Goal: Entertainment & Leisure: Consume media (video, audio)

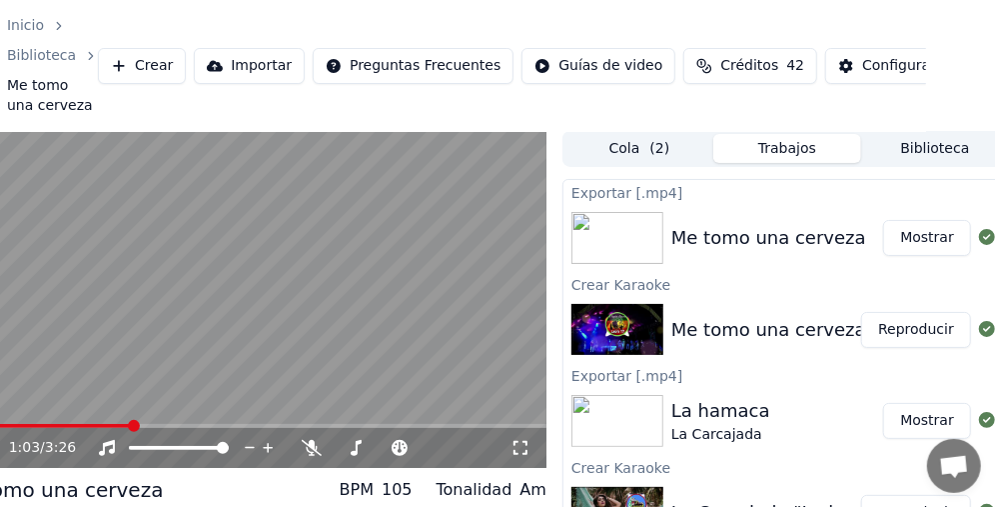
scroll to position [0, 69]
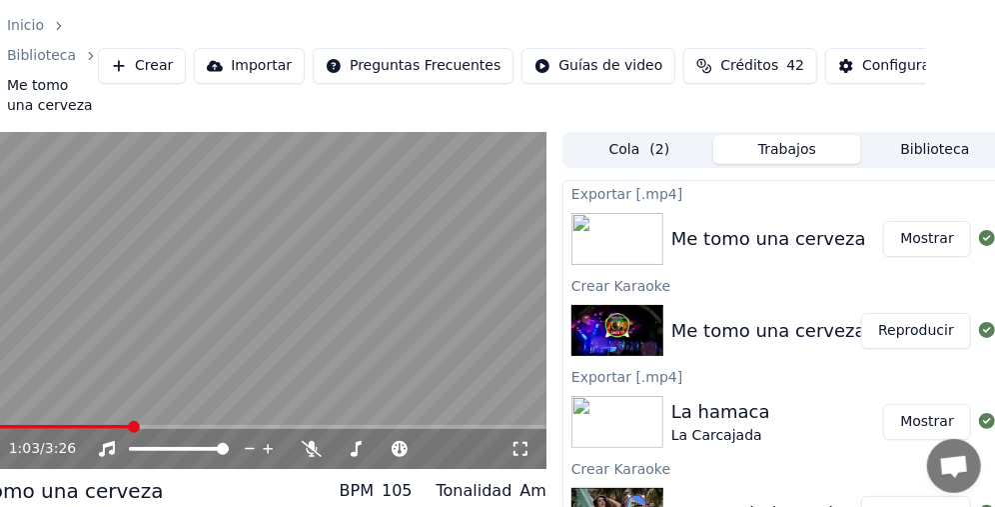
click at [944, 237] on button "Mostrar" at bounding box center [928, 239] width 88 height 36
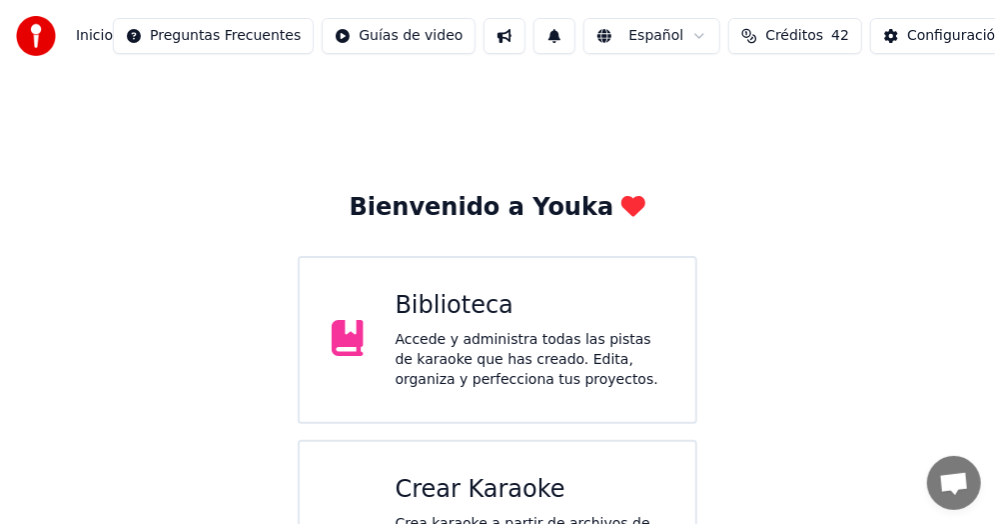
click at [460, 343] on div "Accede y administra todas las pistas de karaoke que has creado. Edita, organiza…" at bounding box center [530, 360] width 269 height 60
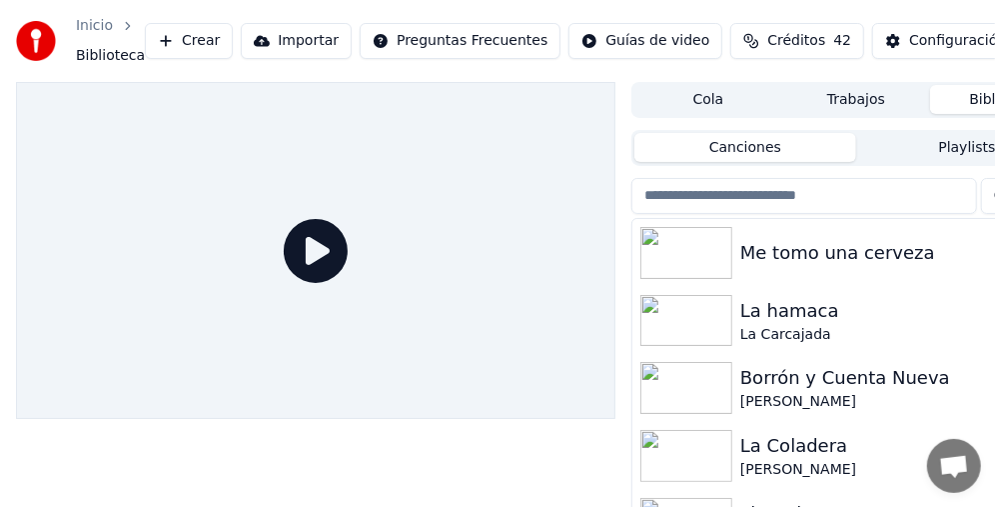
click at [782, 263] on div "Me tomo una cerveza" at bounding box center [897, 253] width 312 height 28
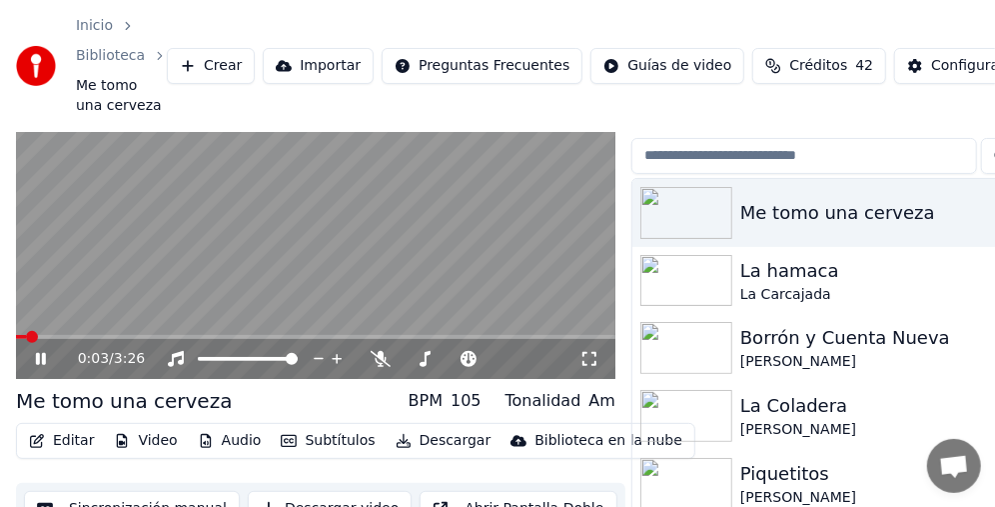
scroll to position [100, 0]
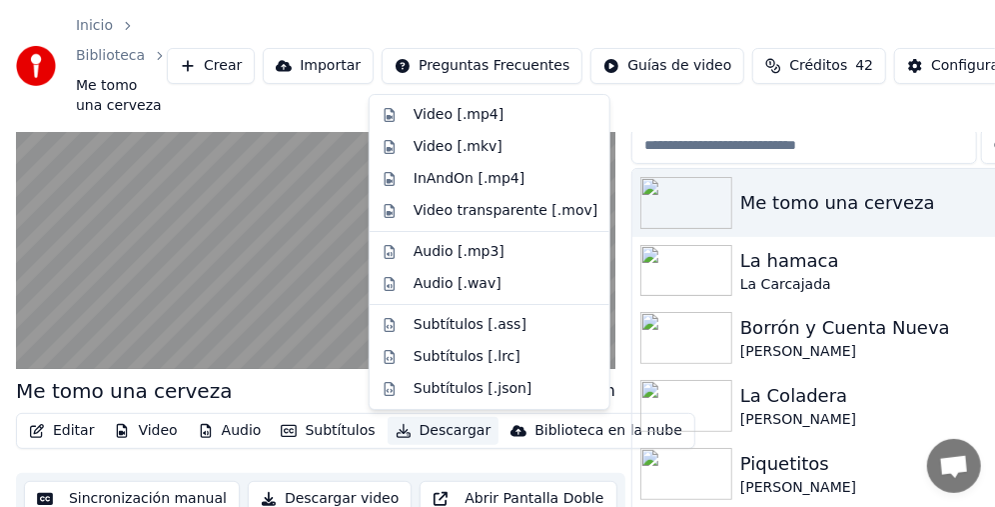
click at [434, 434] on button "Descargar" at bounding box center [444, 431] width 112 height 28
click at [450, 113] on div "Video [.mp4]" at bounding box center [459, 115] width 90 height 20
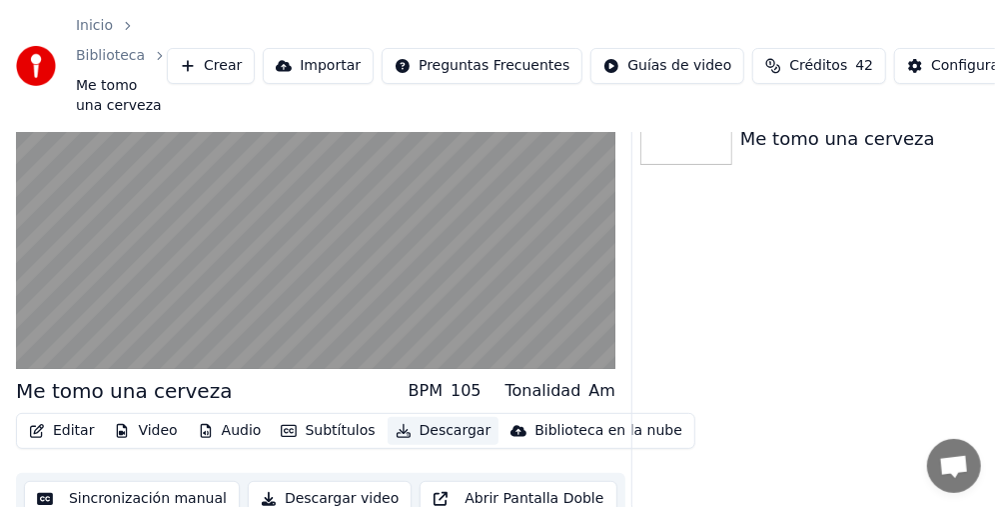
scroll to position [0, 0]
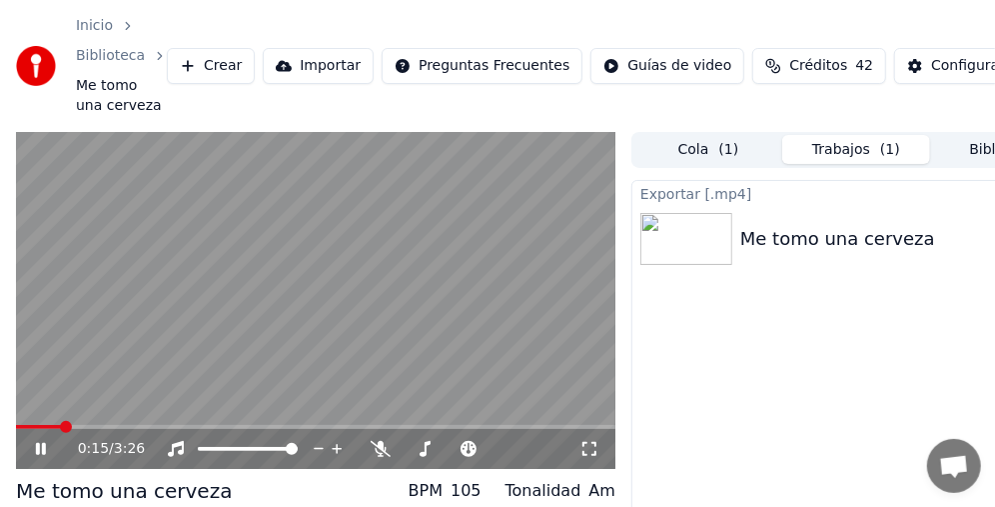
click at [462, 284] on video at bounding box center [316, 301] width 600 height 338
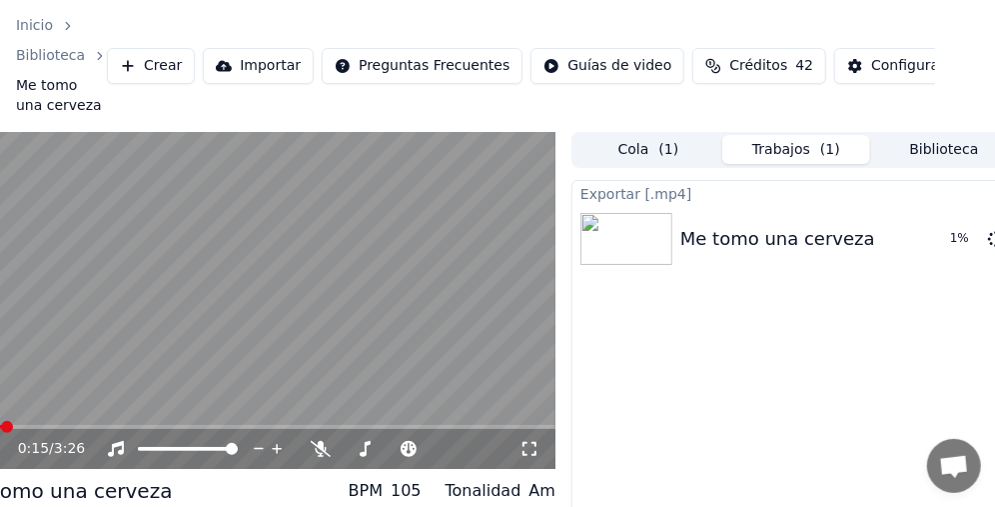
scroll to position [0, 85]
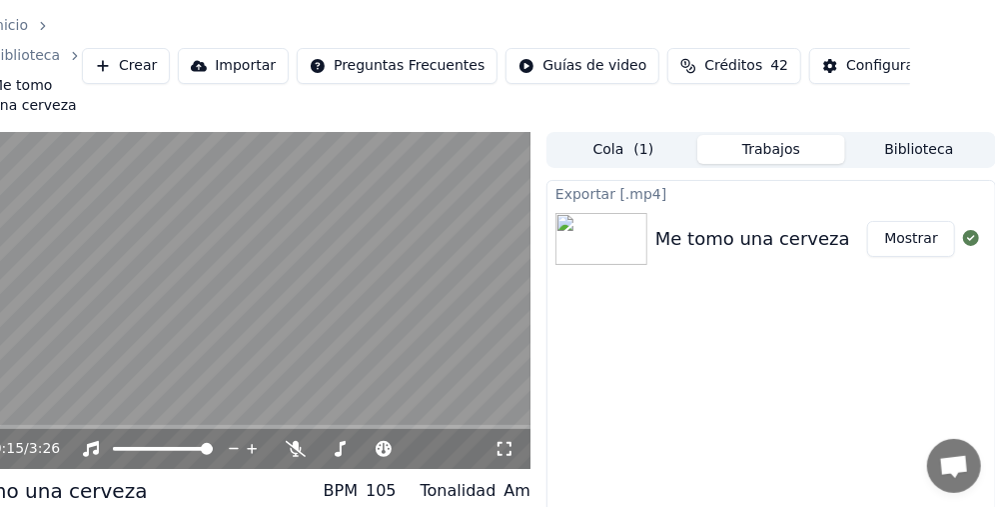
click at [910, 239] on button "Mostrar" at bounding box center [912, 239] width 88 height 36
click at [109, 68] on button "Crear" at bounding box center [126, 66] width 88 height 36
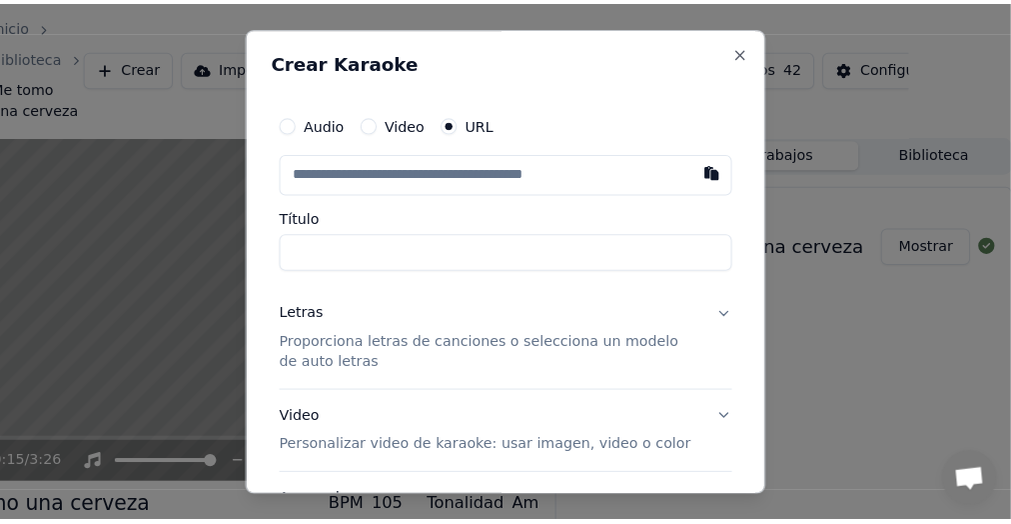
scroll to position [0, 69]
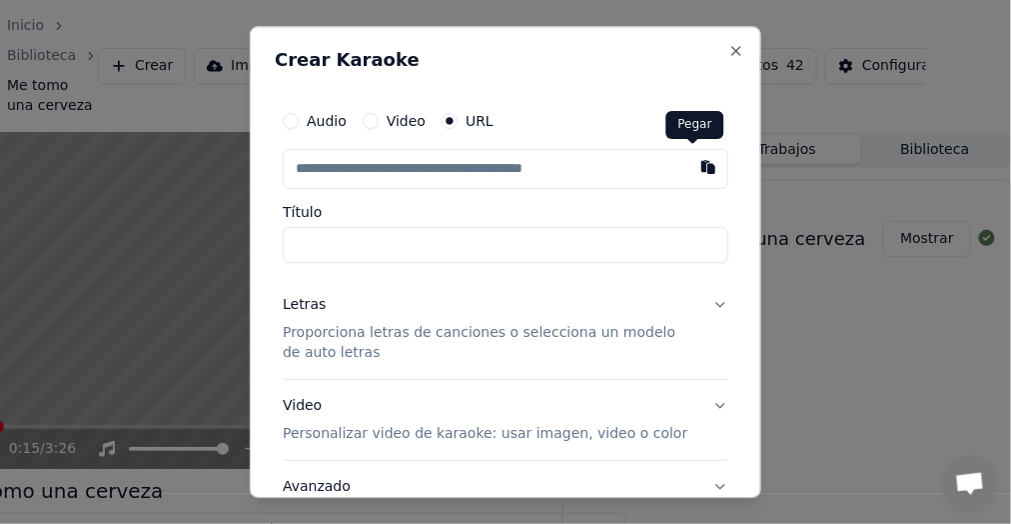
click at [690, 166] on button "button" at bounding box center [709, 167] width 40 height 36
type input "**********"
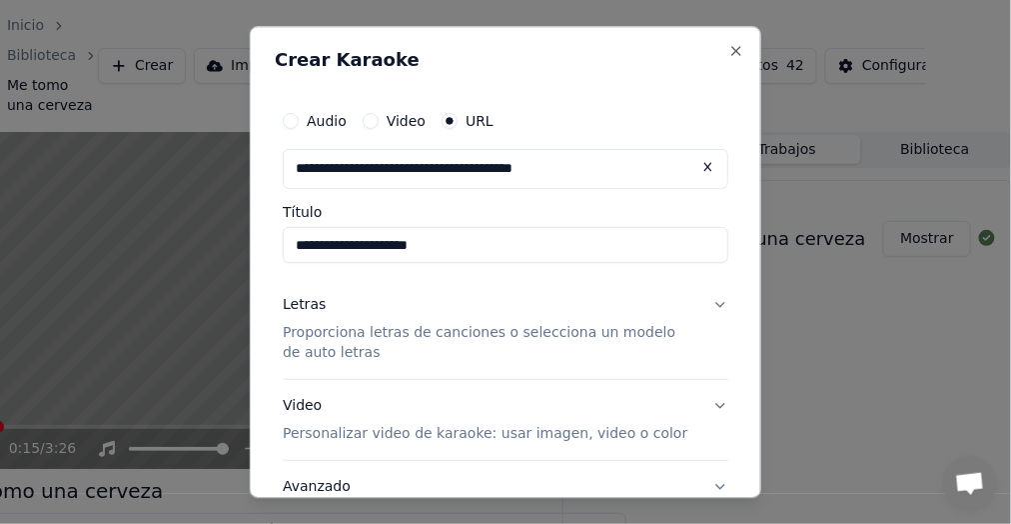
drag, startPoint x: 470, startPoint y: 245, endPoint x: 0, endPoint y: 275, distance: 470.7
click at [0, 275] on body "**********" at bounding box center [428, 262] width 995 height 524
type input "*****"
click at [700, 305] on button "Letras Proporciona letras de canciones o selecciona un modelo de auto letras" at bounding box center [506, 329] width 446 height 100
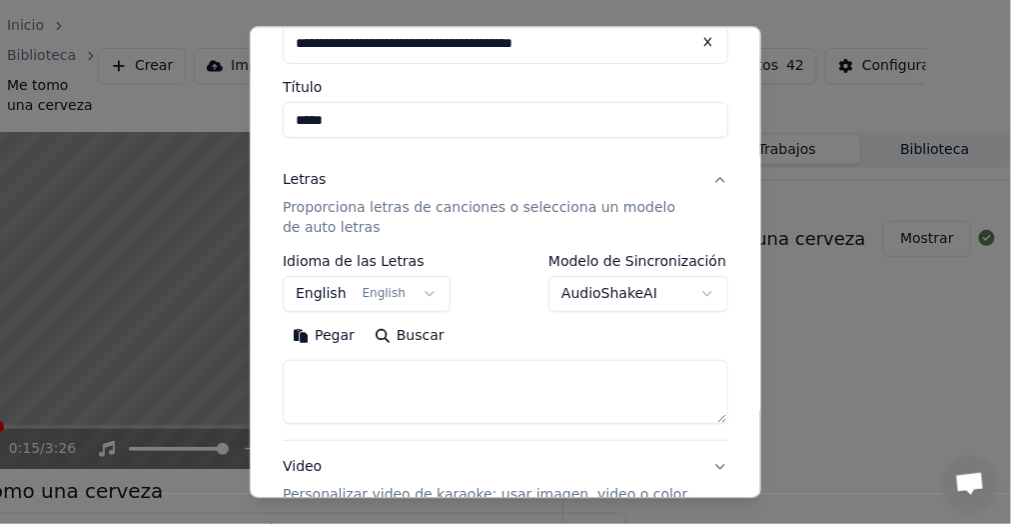
scroll to position [100, 0]
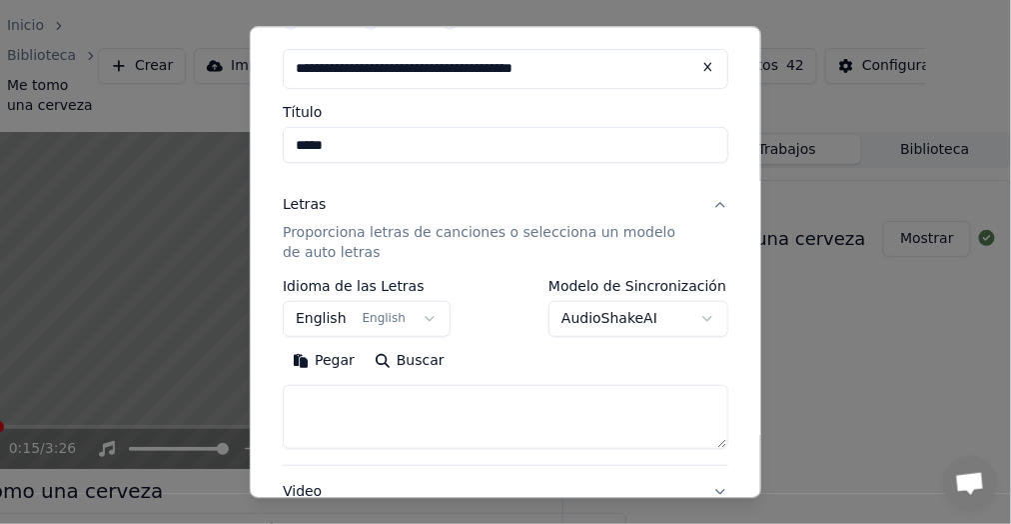
click at [417, 316] on button "English English" at bounding box center [367, 319] width 168 height 36
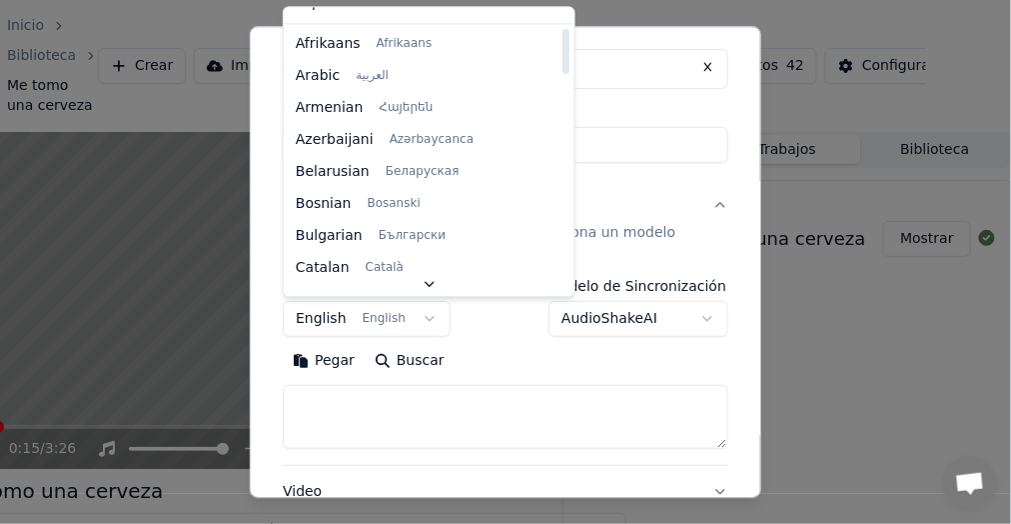
scroll to position [0, 0]
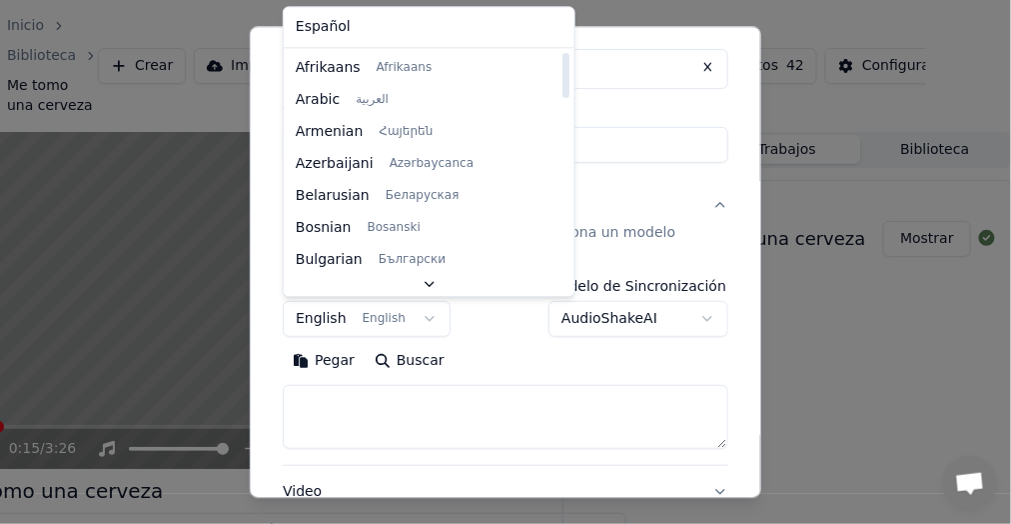
select select "**"
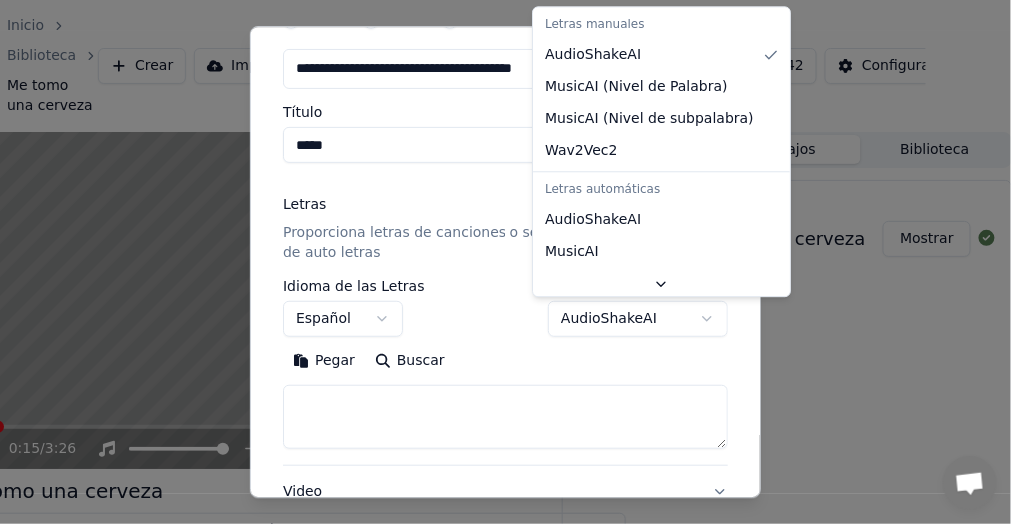
click at [693, 320] on body "**********" at bounding box center [428, 262] width 995 height 524
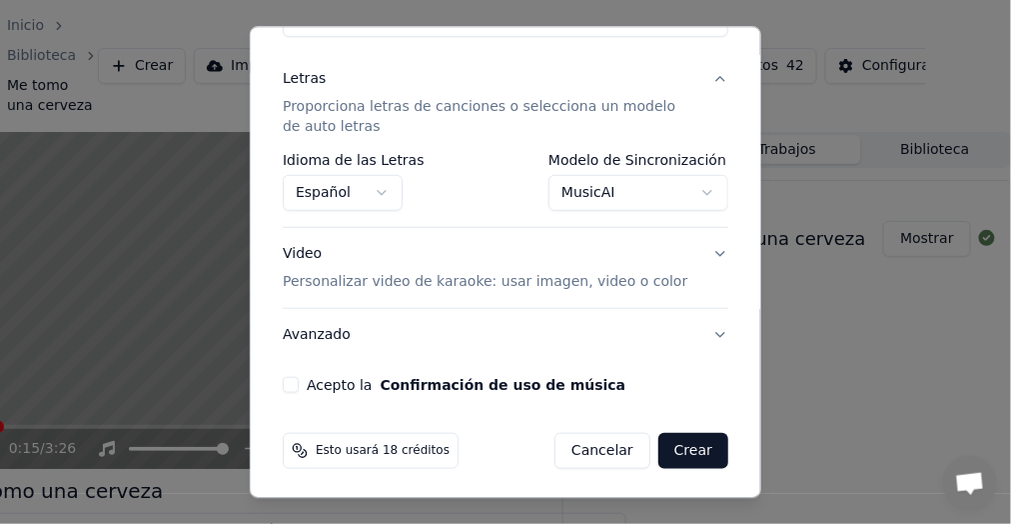
scroll to position [229, 0]
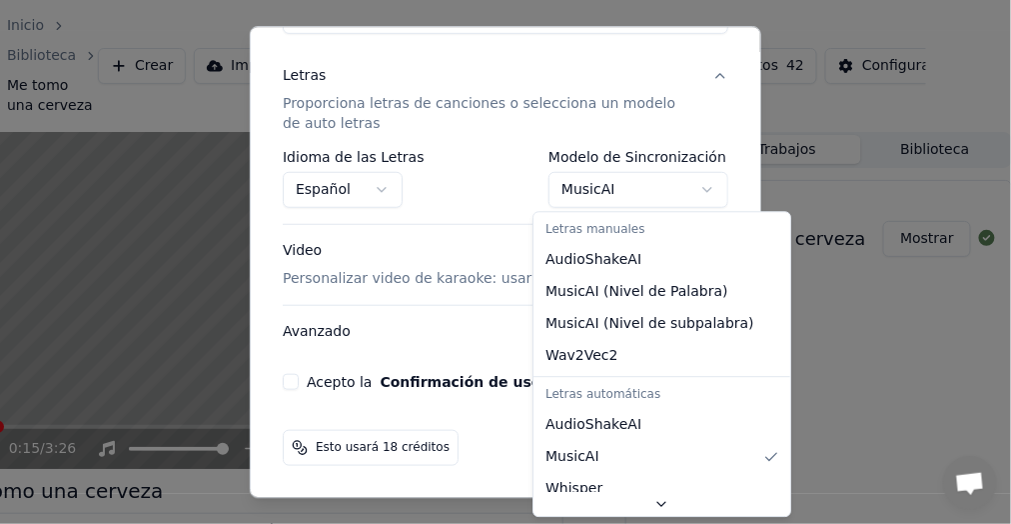
click at [688, 189] on body "**********" at bounding box center [428, 262] width 995 height 524
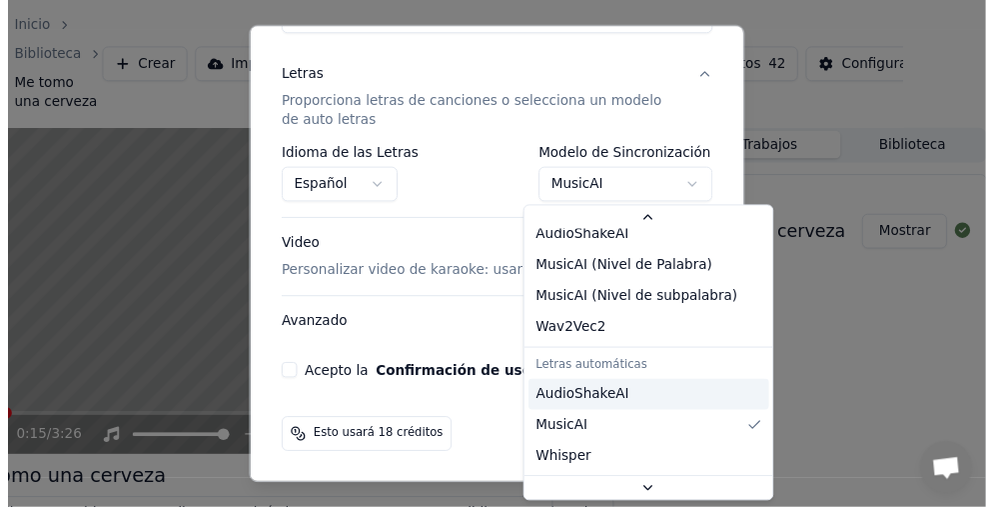
scroll to position [57, 0]
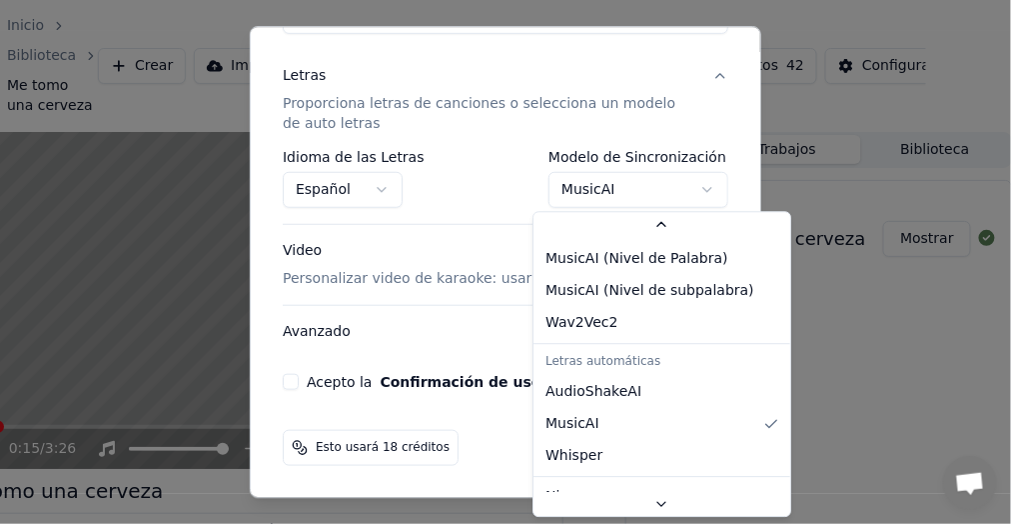
select select "**********"
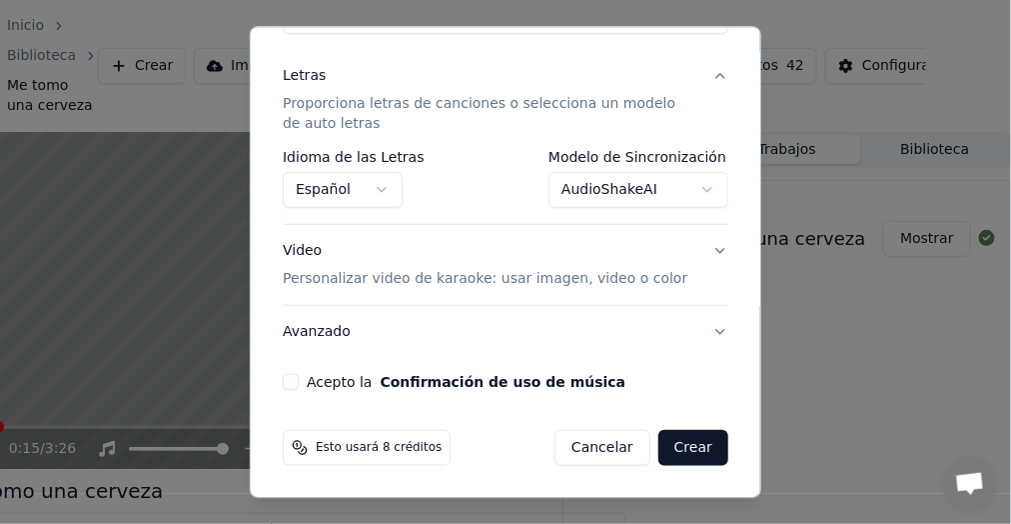
click at [297, 377] on button "Acepto la Confirmación de uso de música" at bounding box center [291, 382] width 16 height 16
click at [685, 445] on button "Crear" at bounding box center [694, 448] width 70 height 36
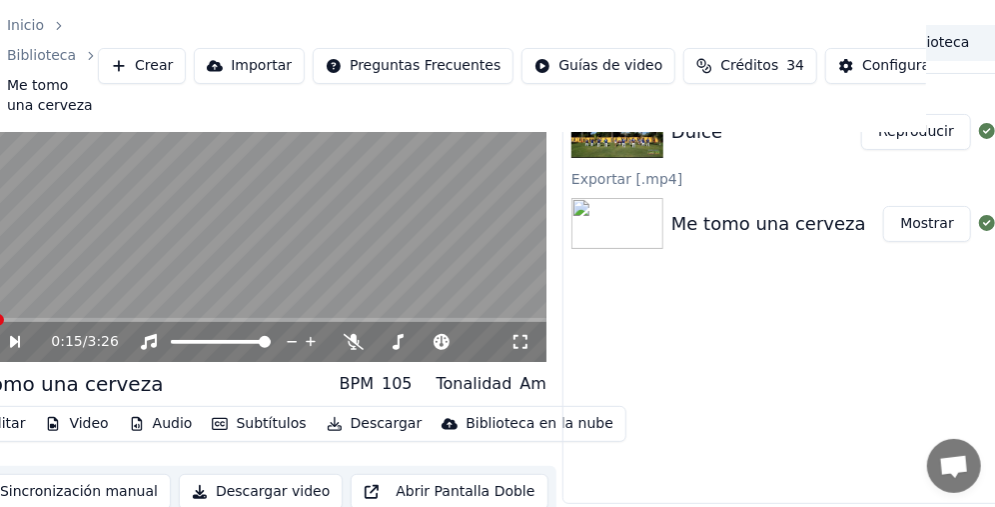
scroll to position [0, 69]
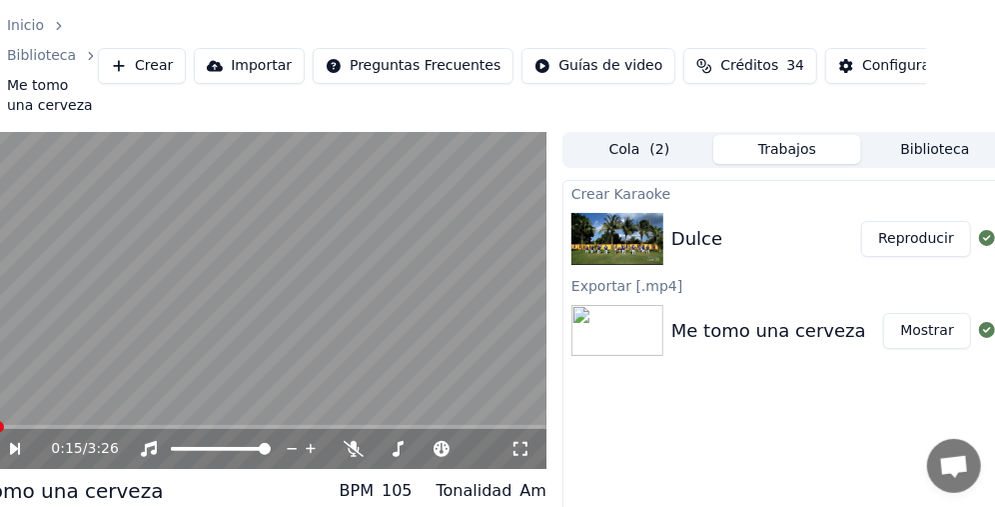
click at [271, 317] on video at bounding box center [247, 301] width 600 height 338
click at [914, 237] on button "Reproducir" at bounding box center [917, 239] width 110 height 36
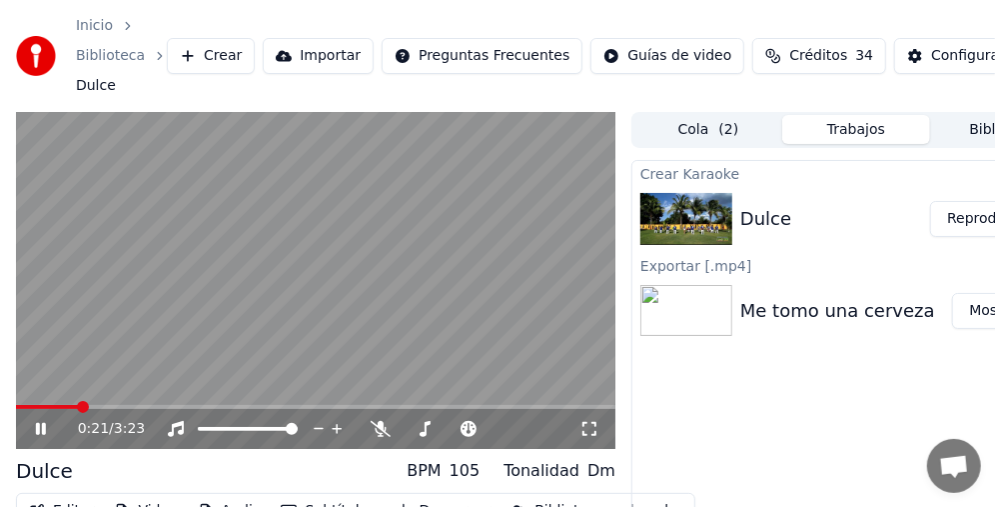
click at [591, 428] on icon at bounding box center [590, 429] width 20 height 16
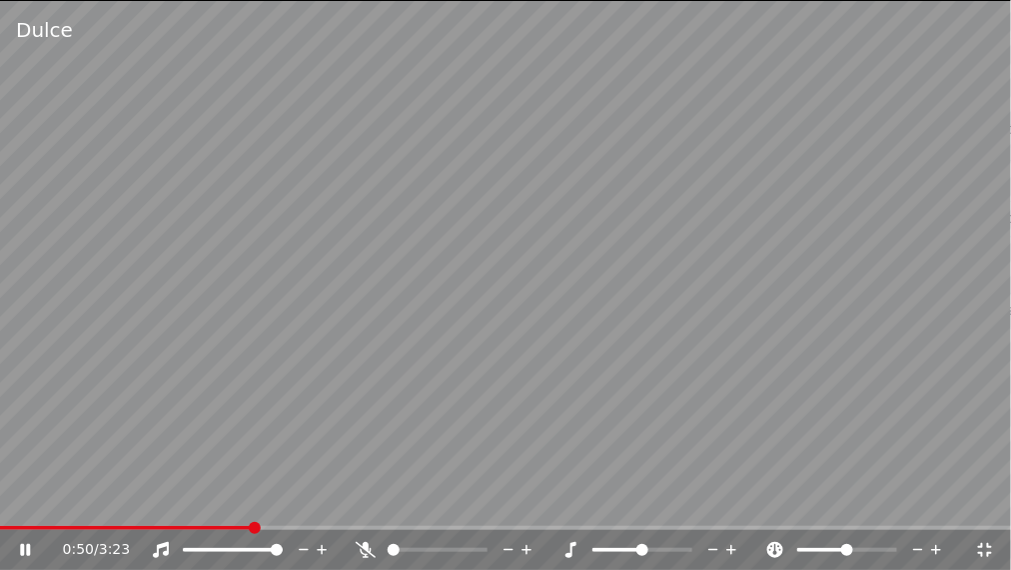
click at [935, 60] on video at bounding box center [505, 285] width 1011 height 570
click at [489, 263] on video at bounding box center [505, 285] width 1011 height 570
click at [492, 263] on video at bounding box center [505, 285] width 1011 height 570
click at [987, 523] on icon at bounding box center [985, 550] width 14 height 14
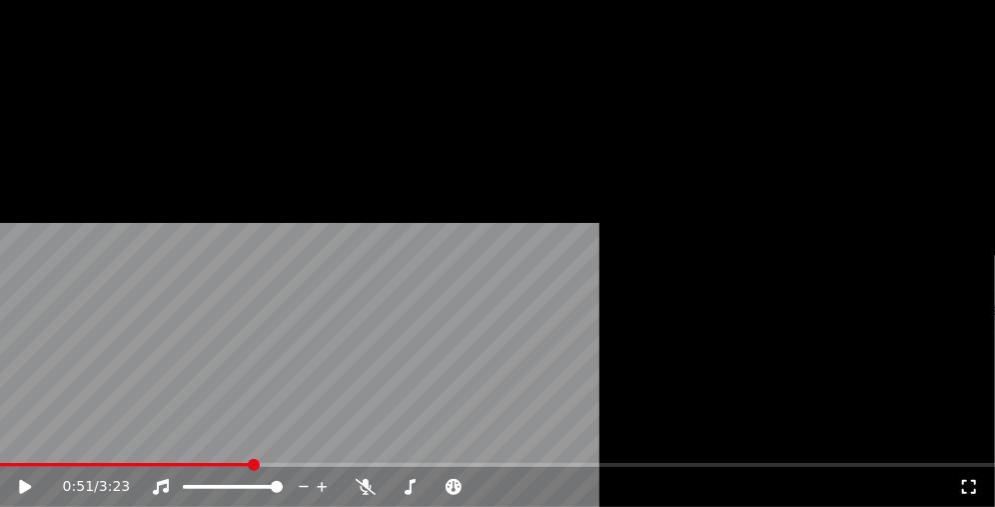
scroll to position [97, 0]
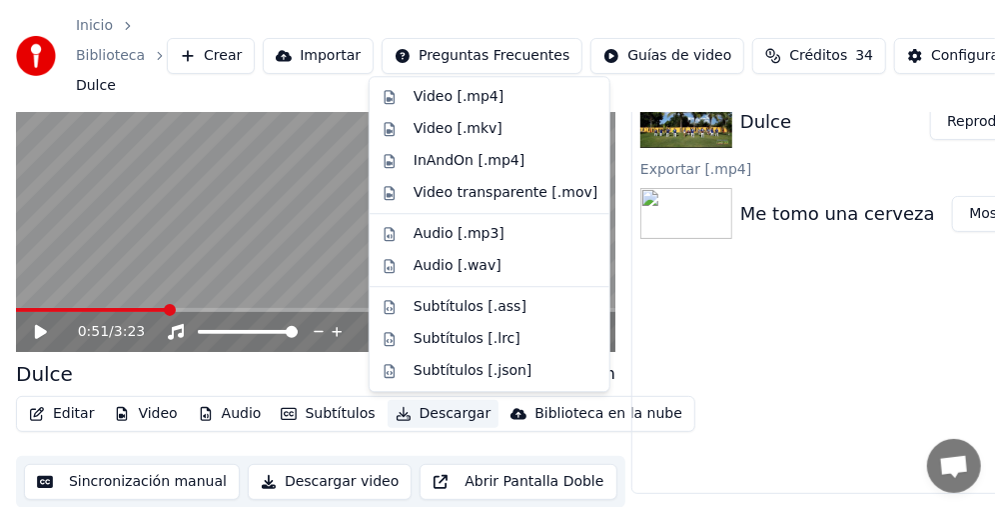
click at [450, 414] on button "Descargar" at bounding box center [444, 414] width 112 height 28
click at [480, 101] on div "Video [.mp4]" at bounding box center [459, 97] width 90 height 20
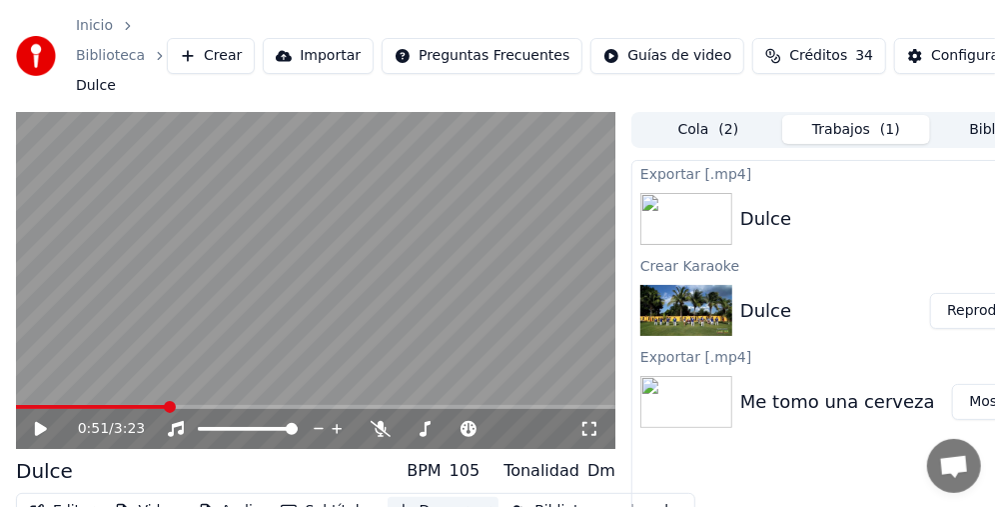
scroll to position [0, 85]
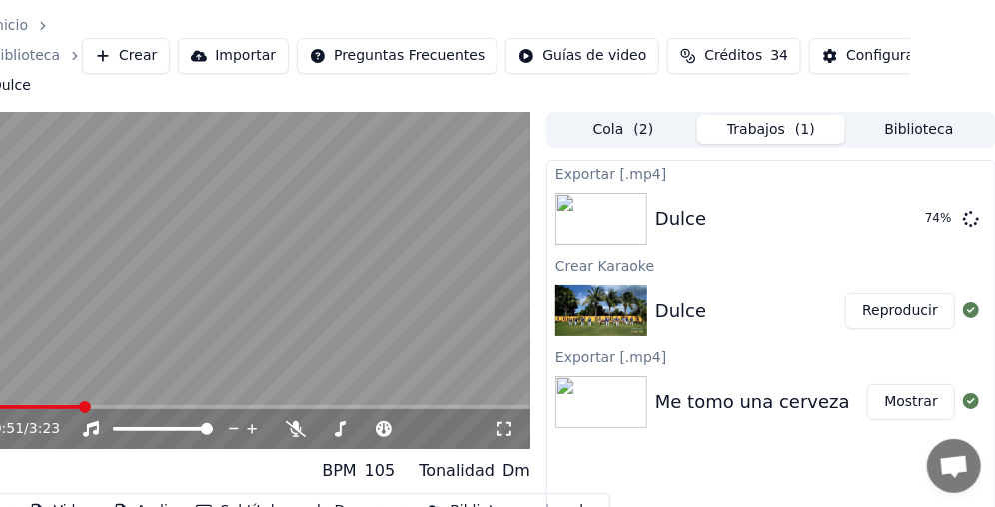
click at [122, 51] on button "Crear" at bounding box center [126, 56] width 88 height 36
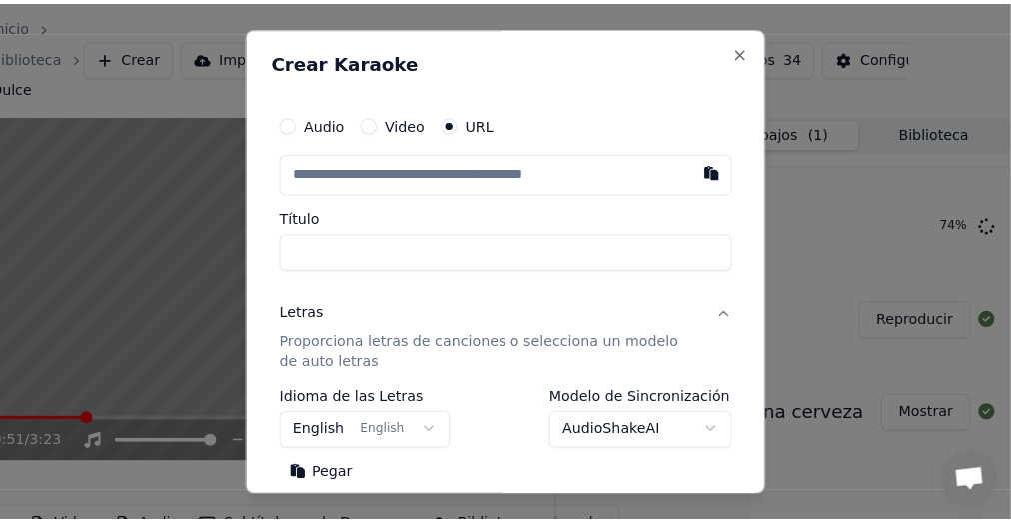
scroll to position [0, 69]
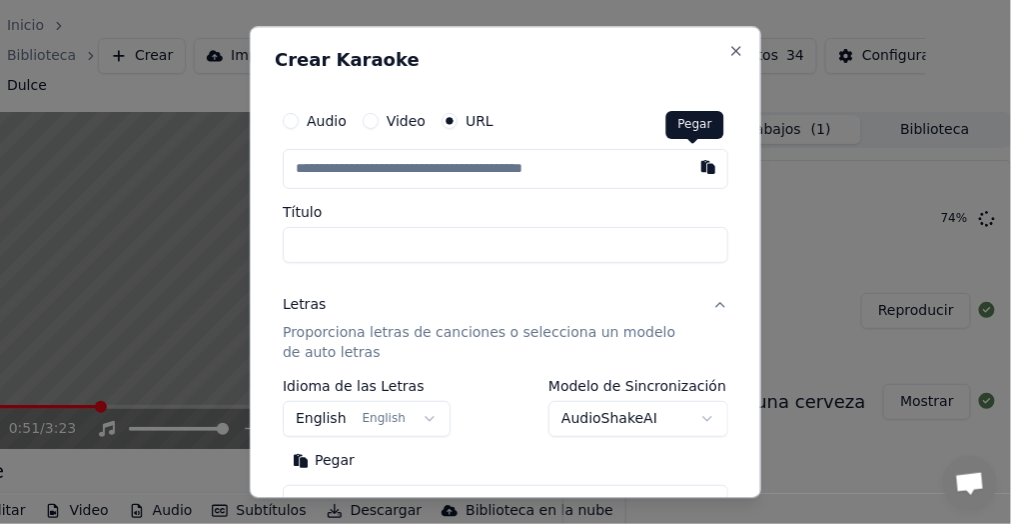
click at [691, 162] on button "button" at bounding box center [709, 167] width 40 height 36
type input "**********"
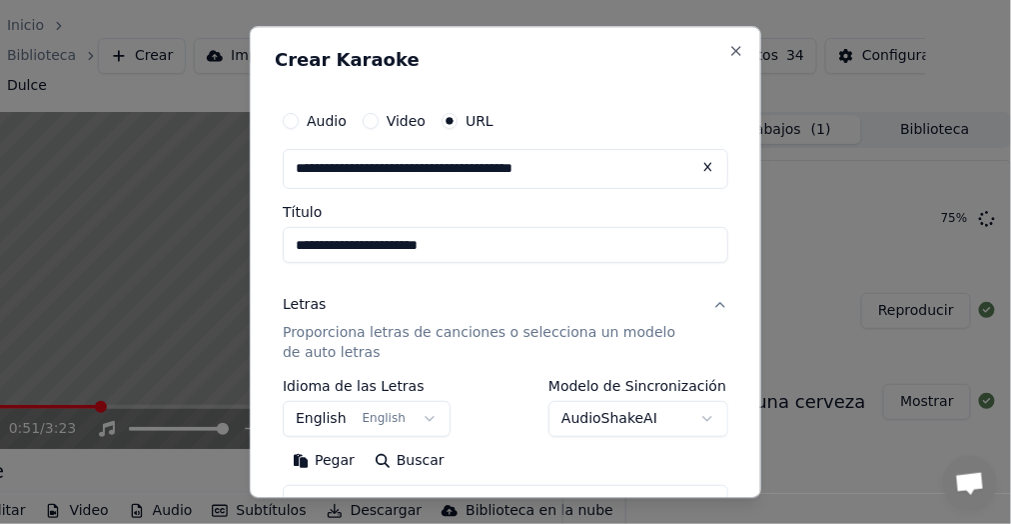
drag, startPoint x: 351, startPoint y: 242, endPoint x: 0, endPoint y: 244, distance: 350.8
click at [0, 245] on body "**********" at bounding box center [428, 262] width 995 height 524
type input "**********"
click at [419, 420] on button "English English" at bounding box center [367, 419] width 168 height 36
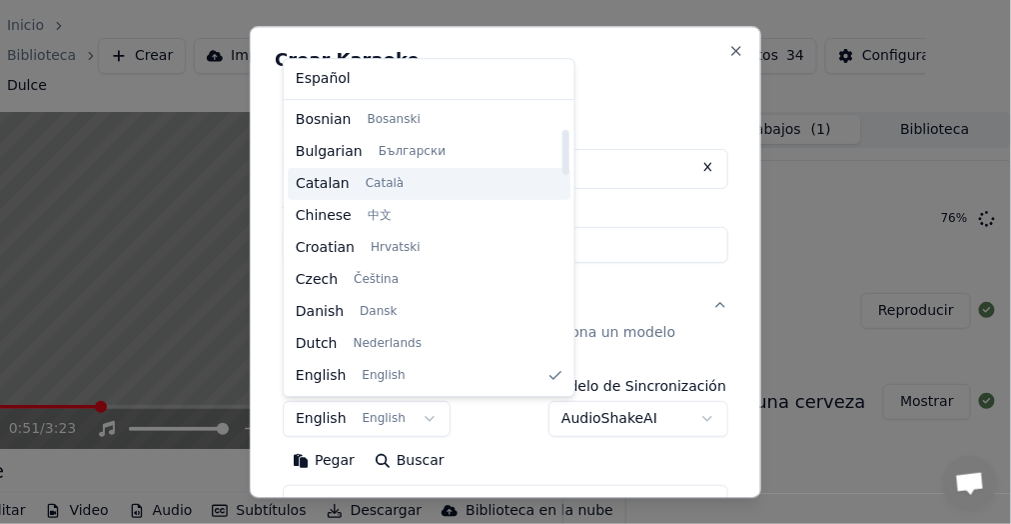
scroll to position [0, 0]
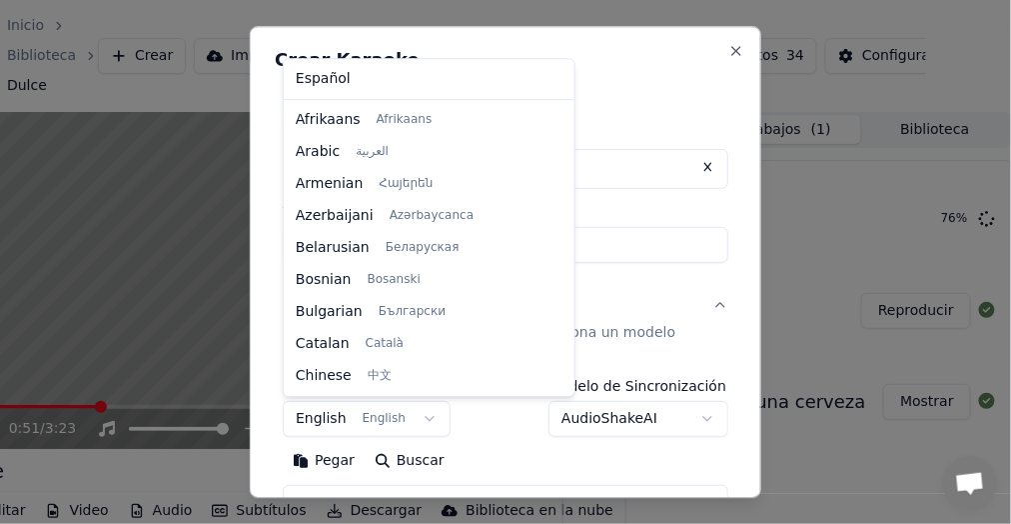
select select "**"
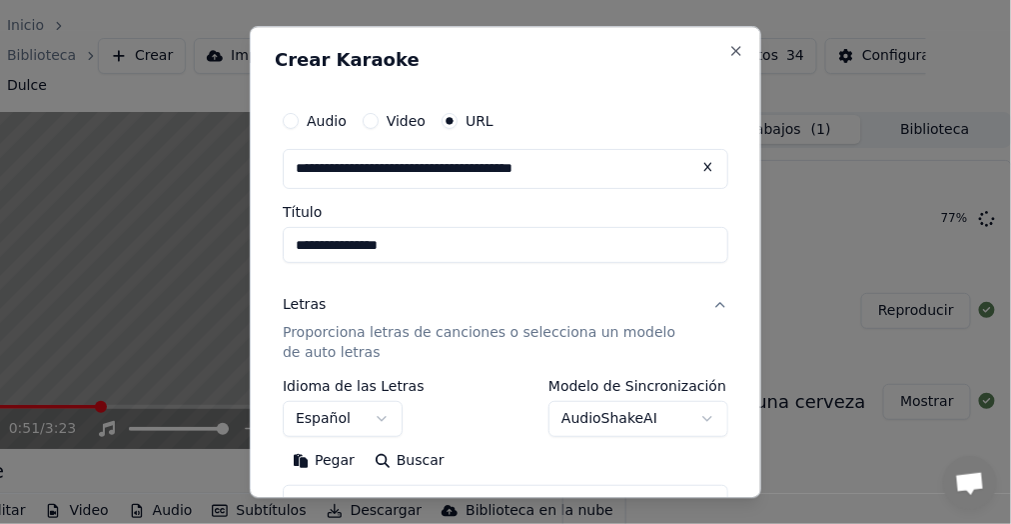
click at [691, 419] on body "**********" at bounding box center [428, 262] width 995 height 524
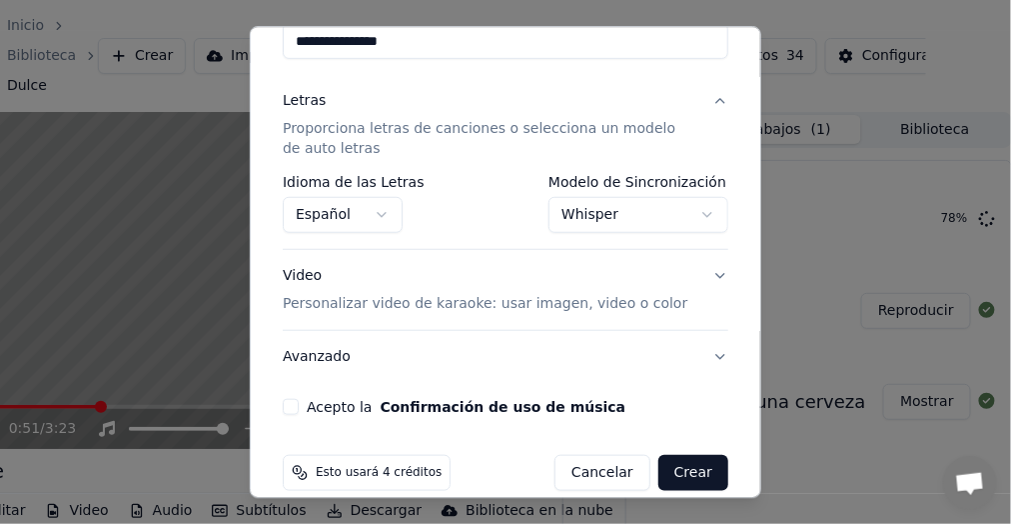
scroll to position [229, 0]
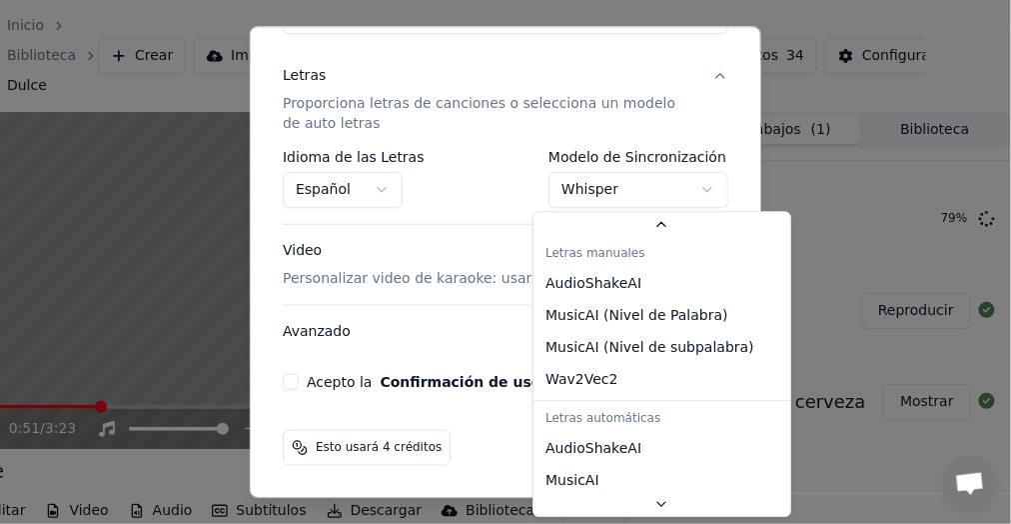
click at [694, 185] on body "**********" at bounding box center [428, 262] width 995 height 524
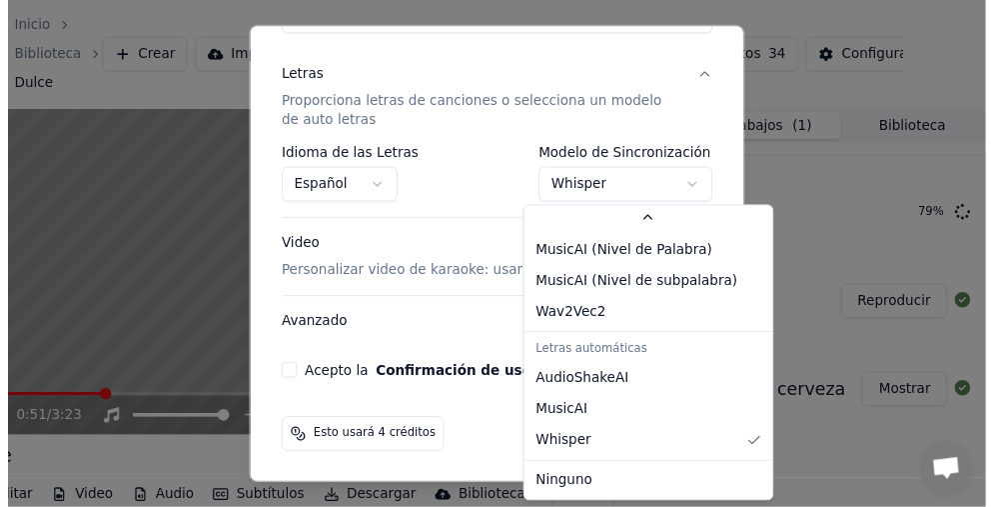
scroll to position [57, 0]
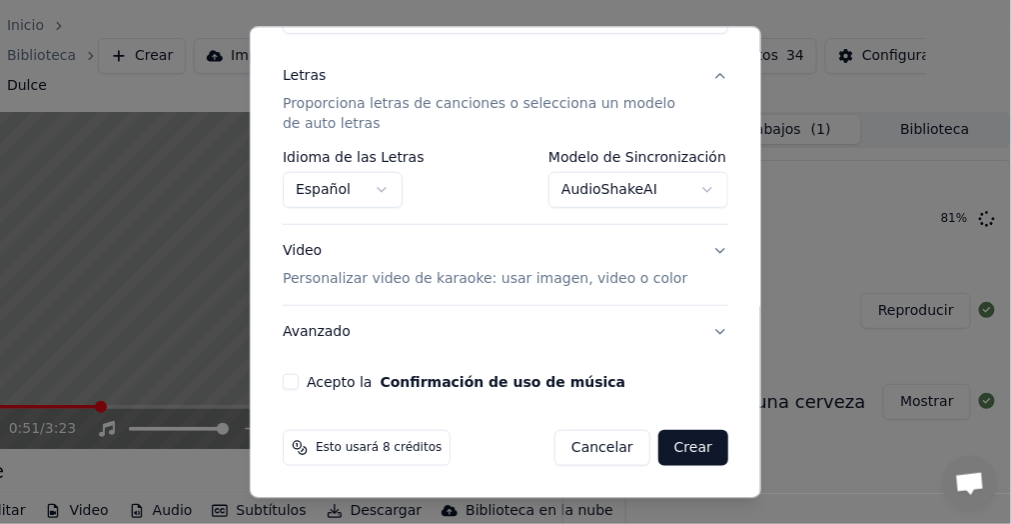
click at [287, 382] on button "Acepto la Confirmación de uso de música" at bounding box center [291, 382] width 16 height 16
click at [674, 447] on button "Crear" at bounding box center [694, 448] width 70 height 36
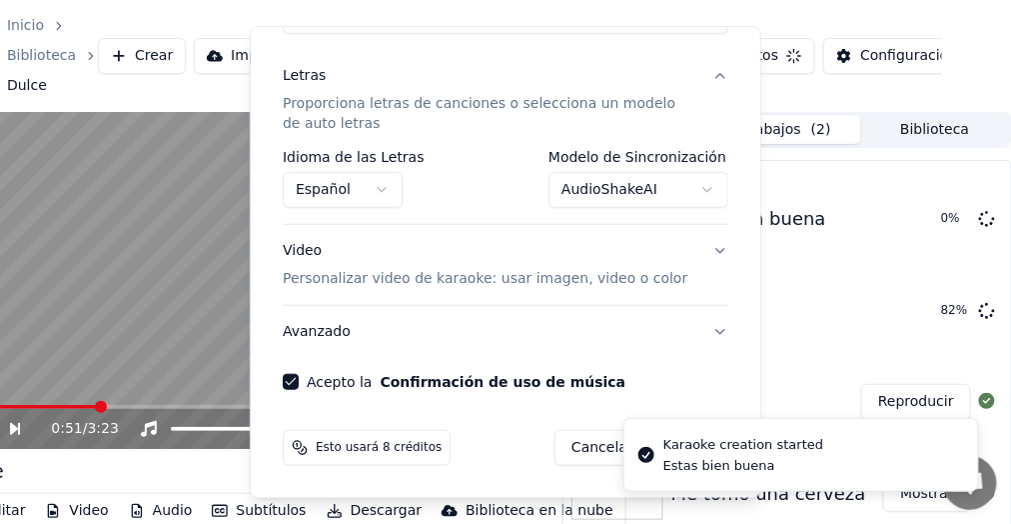
select select "**********"
select select
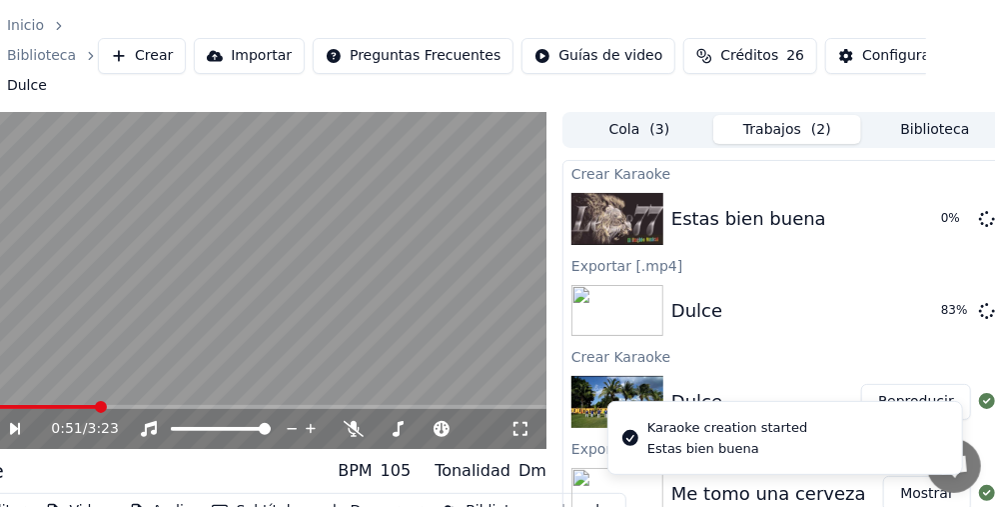
click at [252, 472] on div "Dulce BPM 105 Tonalidad Dm" at bounding box center [247, 471] width 600 height 28
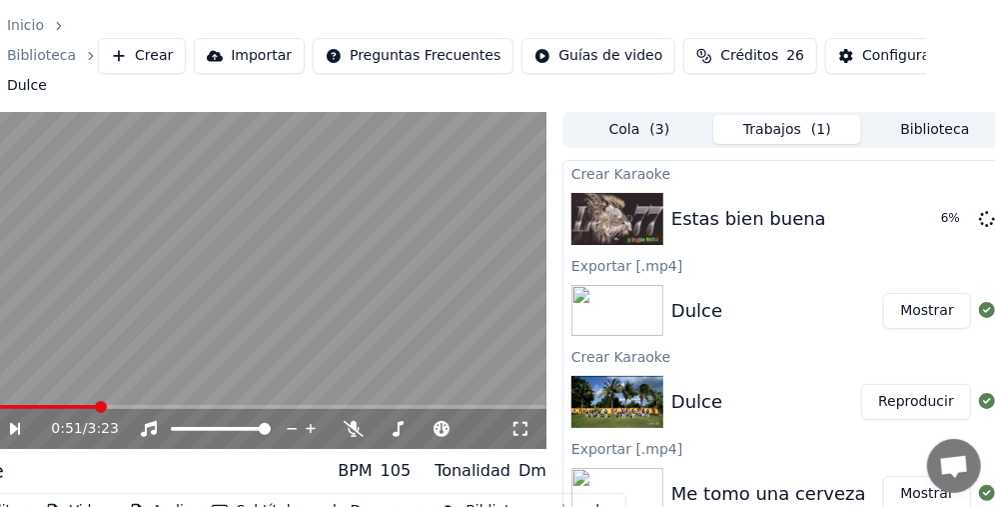
click at [924, 306] on button "Mostrar" at bounding box center [928, 311] width 88 height 36
click at [33, 413] on span at bounding box center [37, 407] width 12 height 12
click at [14, 413] on span at bounding box center [20, 407] width 12 height 12
click at [171, 433] on span at bounding box center [177, 429] width 12 height 12
click at [239, 297] on video at bounding box center [247, 281] width 600 height 338
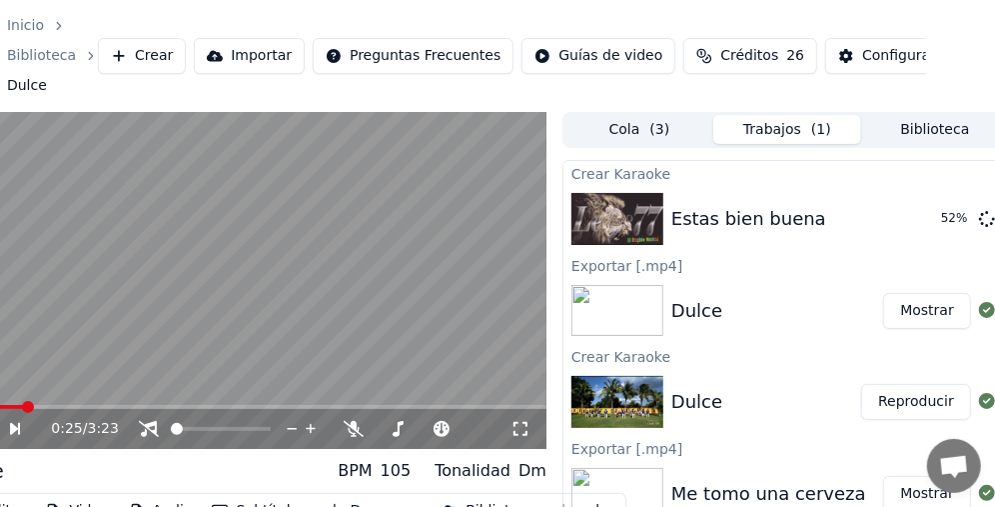
click at [257, 291] on video at bounding box center [247, 281] width 600 height 338
click at [272, 265] on video at bounding box center [247, 281] width 600 height 338
click at [142, 408] on span at bounding box center [147, 407] width 12 height 12
click at [299, 299] on video at bounding box center [247, 281] width 600 height 338
click at [299, 302] on video at bounding box center [247, 281] width 600 height 338
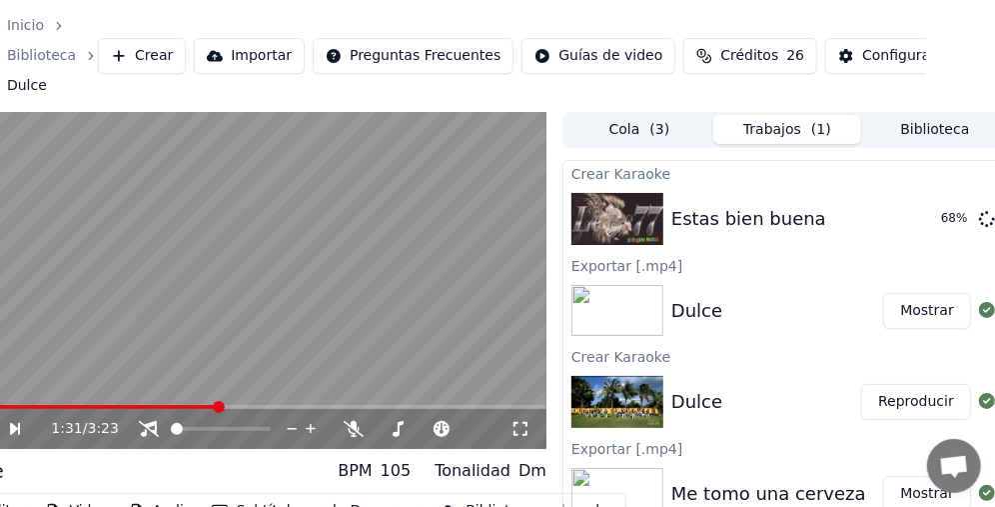
click at [277, 265] on video at bounding box center [247, 281] width 600 height 338
click at [281, 265] on video at bounding box center [247, 281] width 600 height 338
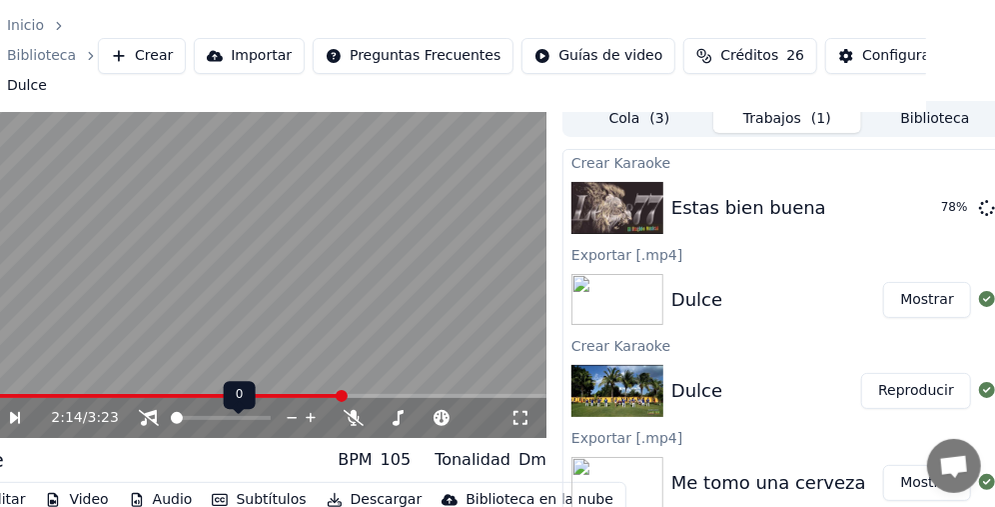
scroll to position [0, 69]
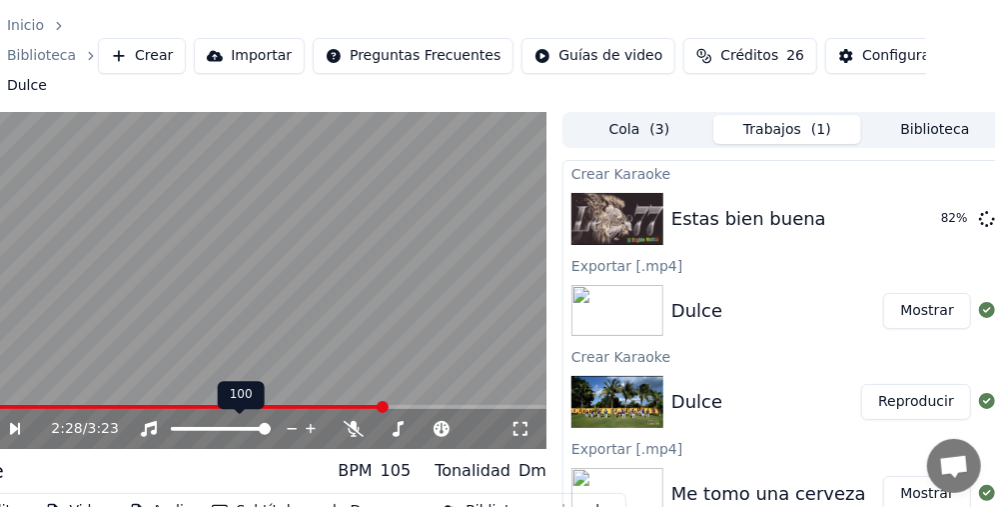
click at [271, 435] on span at bounding box center [265, 429] width 12 height 12
click at [267, 323] on video at bounding box center [247, 281] width 600 height 338
click at [265, 326] on video at bounding box center [247, 281] width 600 height 338
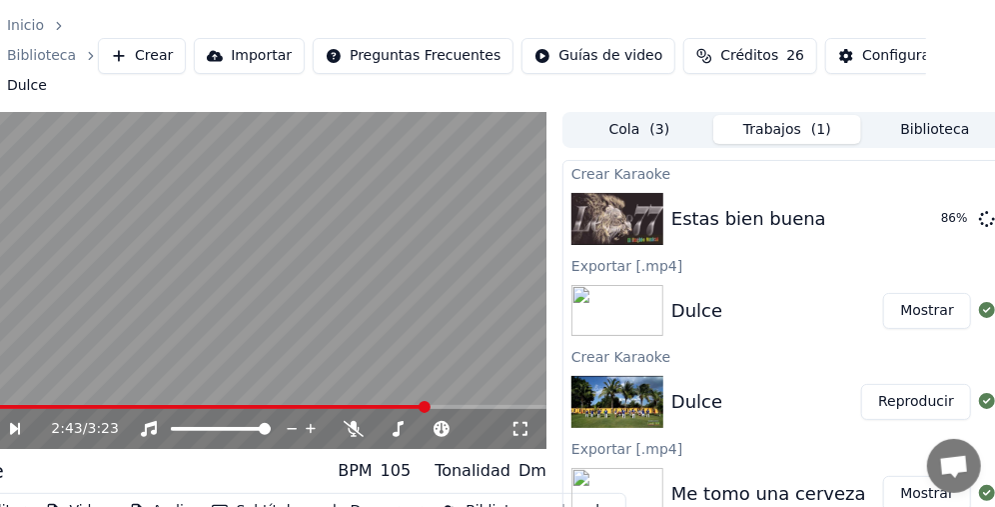
click at [265, 328] on video at bounding box center [247, 281] width 600 height 338
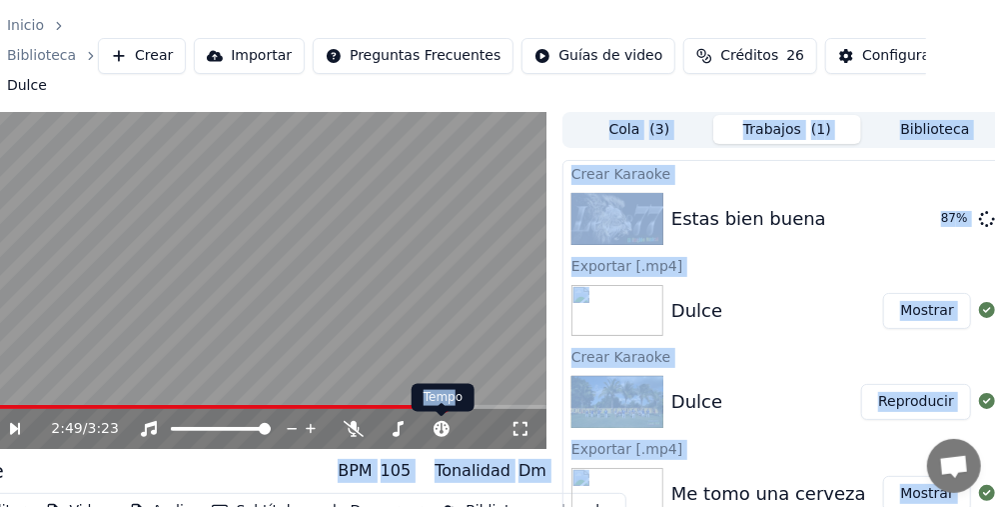
drag, startPoint x: 442, startPoint y: 410, endPoint x: 461, endPoint y: 414, distance: 19.4
click at [331, 230] on video at bounding box center [247, 281] width 600 height 338
click at [814, 363] on div "Crear Karaoke" at bounding box center [788, 356] width 448 height 24
click at [233, 320] on video at bounding box center [247, 281] width 600 height 338
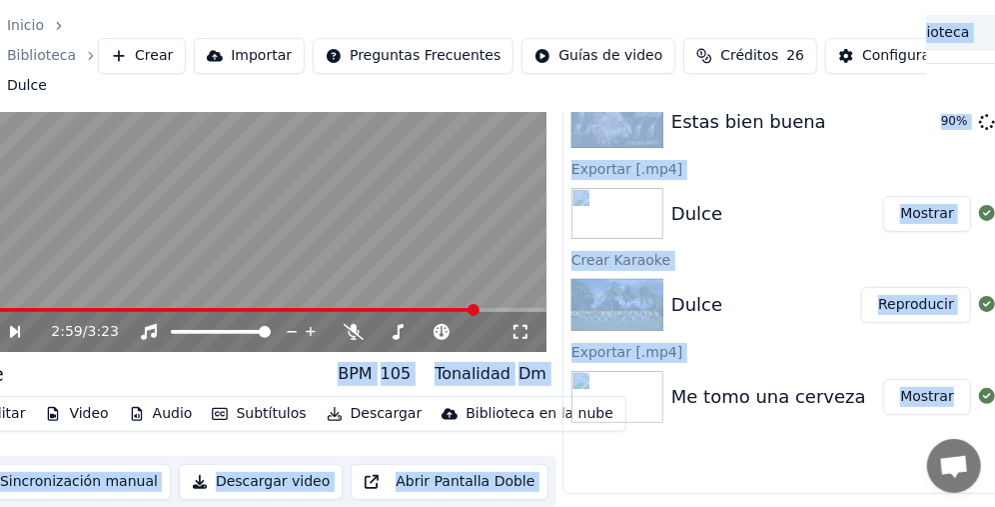
click at [603, 449] on div "Crear Karaoke Estas bien buena 90 % Exportar [.mp4] Dulce Mostrar Crear Karaoke…" at bounding box center [788, 278] width 450 height 431
click at [603, 449] on div "Crear Karaoke Estas bien buena 91 % Exportar [.mp4] Dulce Mostrar Crear Karaoke…" at bounding box center [788, 278] width 450 height 431
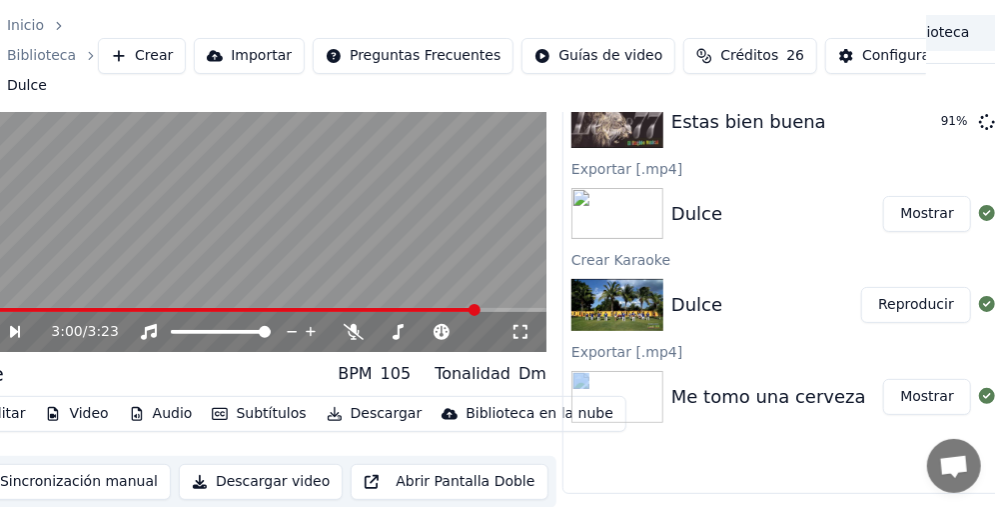
click at [603, 449] on div "Crear Karaoke Estas bien buena 91 % Exportar [.mp4] Dulce Mostrar Crear Karaoke…" at bounding box center [788, 278] width 450 height 431
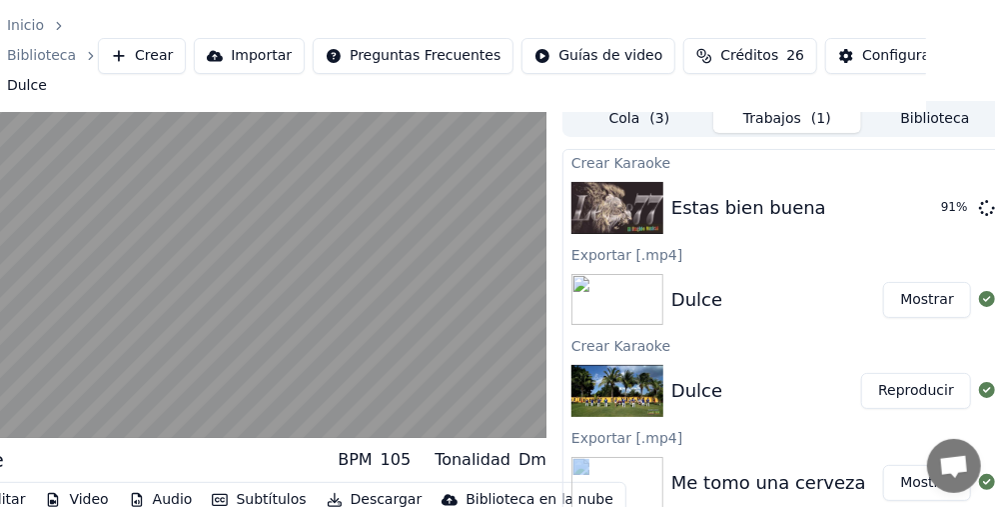
scroll to position [0, 69]
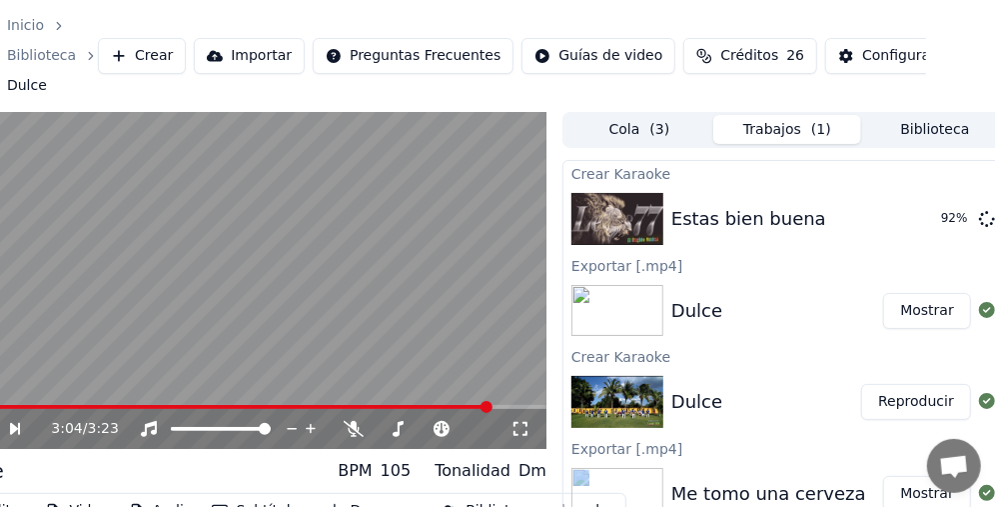
click at [283, 251] on video at bounding box center [247, 281] width 600 height 338
click at [913, 222] on button "Reproducir" at bounding box center [917, 219] width 110 height 36
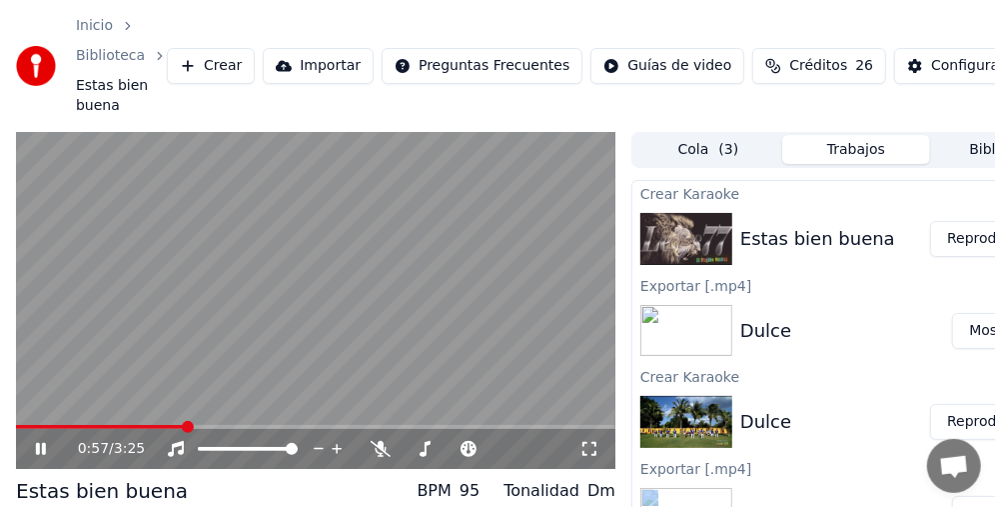
click at [371, 270] on video at bounding box center [316, 301] width 600 height 338
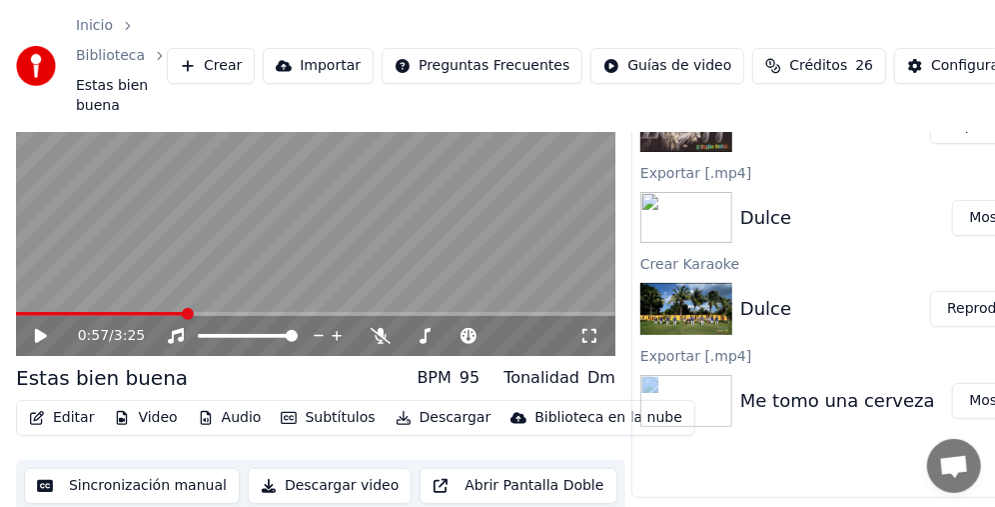
scroll to position [117, 0]
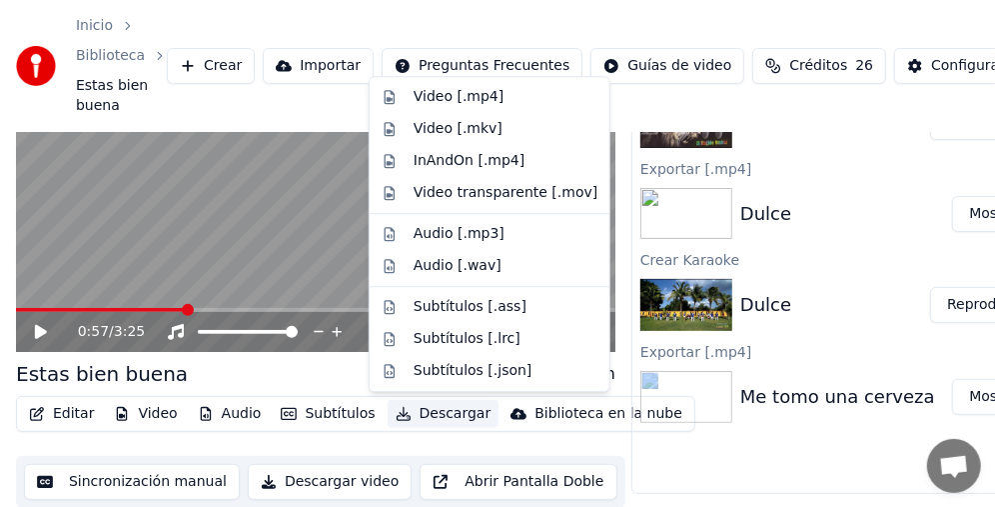
click at [446, 418] on button "Descargar" at bounding box center [444, 414] width 112 height 28
click at [477, 99] on div "Video [.mp4]" at bounding box center [459, 97] width 90 height 20
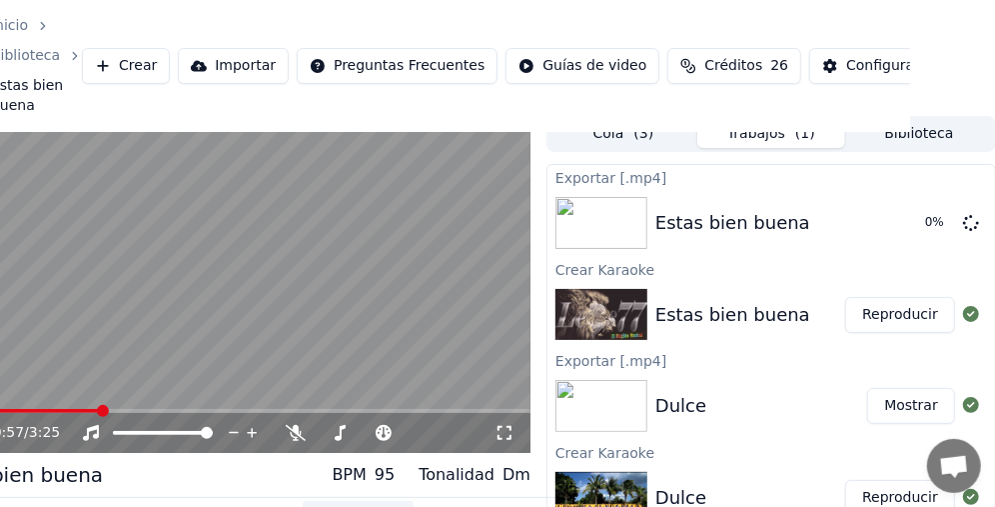
scroll to position [0, 85]
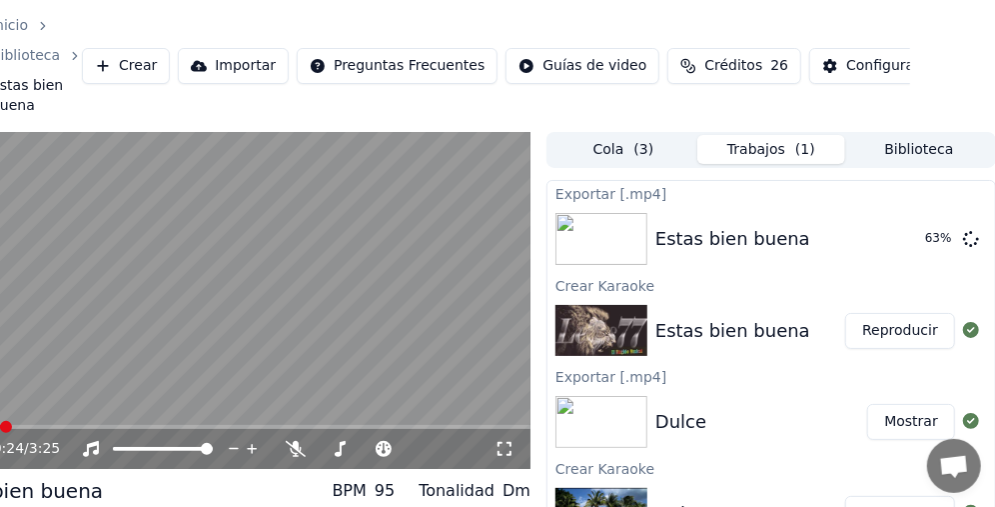
click at [0, 421] on span at bounding box center [6, 427] width 12 height 12
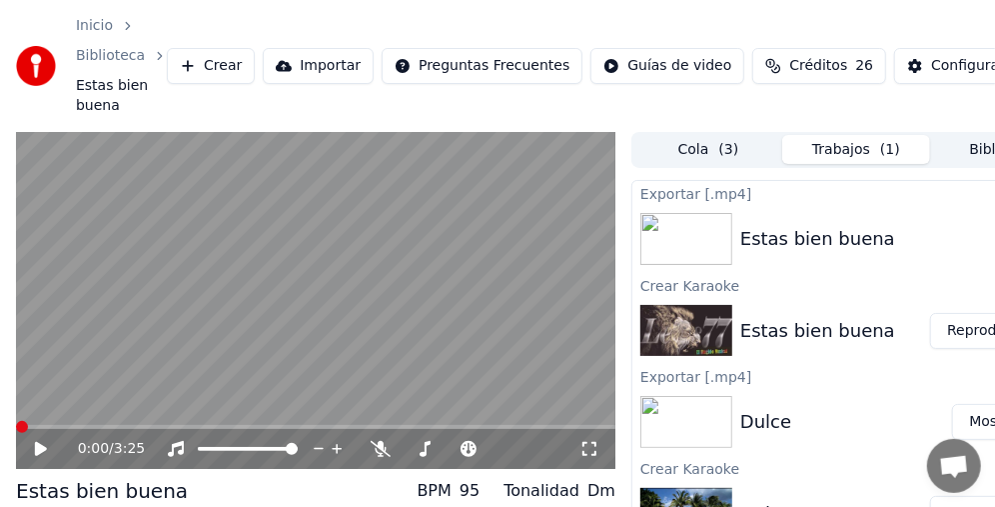
click at [16, 421] on span at bounding box center [22, 427] width 12 height 12
click at [337, 308] on video at bounding box center [316, 301] width 600 height 338
click at [325, 301] on video at bounding box center [316, 301] width 600 height 338
click at [338, 316] on video at bounding box center [316, 301] width 600 height 338
click at [348, 271] on video at bounding box center [316, 301] width 600 height 338
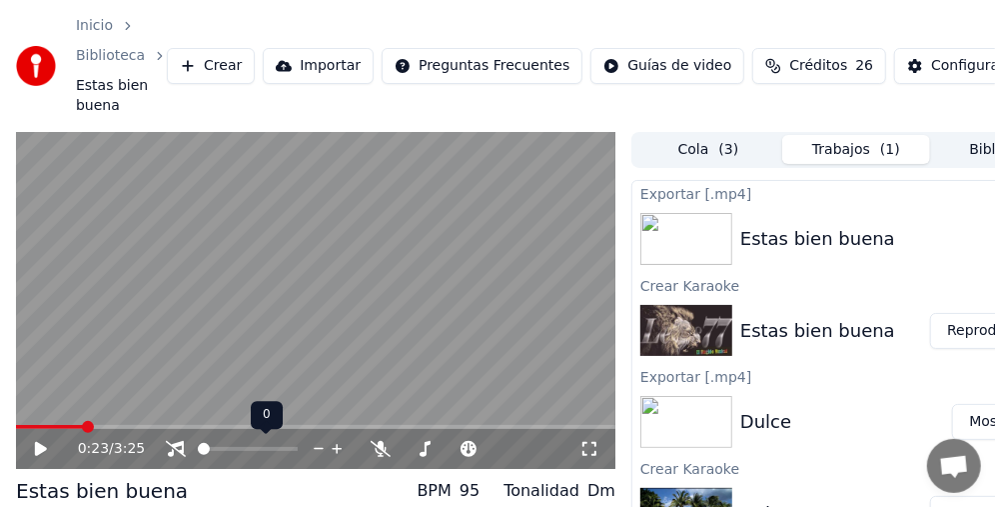
click at [198, 443] on span at bounding box center [204, 449] width 12 height 12
click at [400, 292] on video at bounding box center [316, 301] width 600 height 338
click at [171, 431] on span at bounding box center [174, 427] width 12 height 12
click at [371, 423] on video at bounding box center [316, 301] width 600 height 338
click at [366, 425] on span at bounding box center [316, 427] width 600 height 4
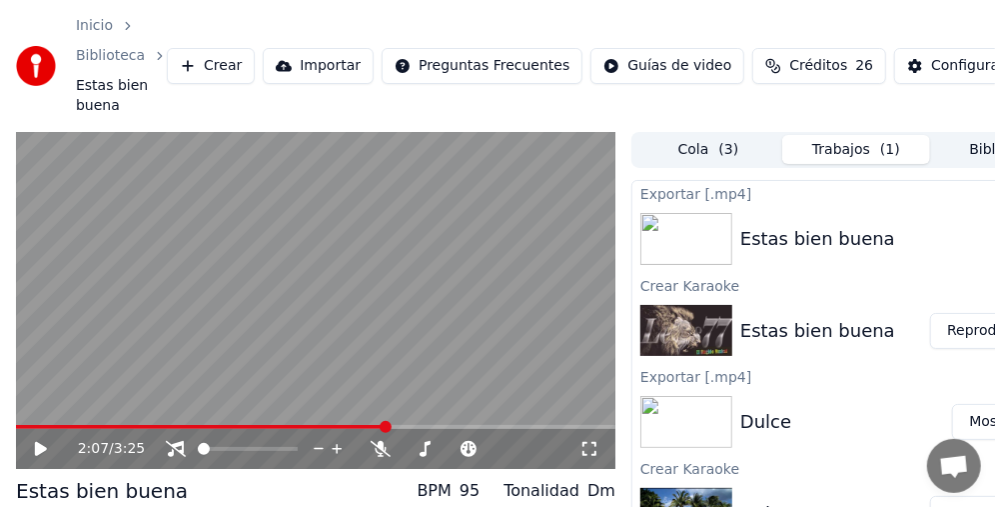
click at [388, 430] on span at bounding box center [386, 427] width 12 height 12
click at [417, 277] on video at bounding box center [316, 301] width 600 height 338
click at [415, 432] on span at bounding box center [412, 427] width 12 height 12
click at [384, 295] on video at bounding box center [316, 301] width 600 height 338
click at [391, 294] on video at bounding box center [316, 301] width 600 height 338
